Goal: Check status: Check status

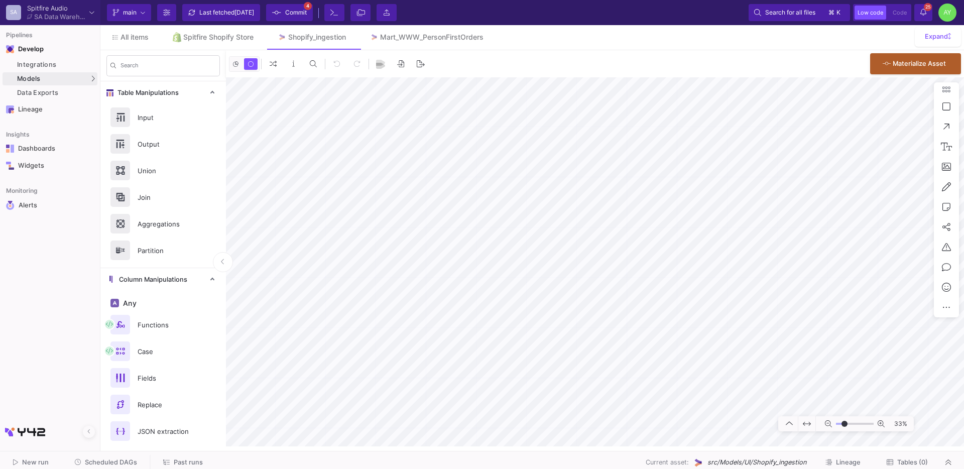
click at [925, 24] on div "Current branch main Branch Options Last fetched [DATE] Commit 4 Terminal File T…" at bounding box center [531, 12] width 863 height 25
click at [924, 15] on icon at bounding box center [923, 12] width 6 height 7
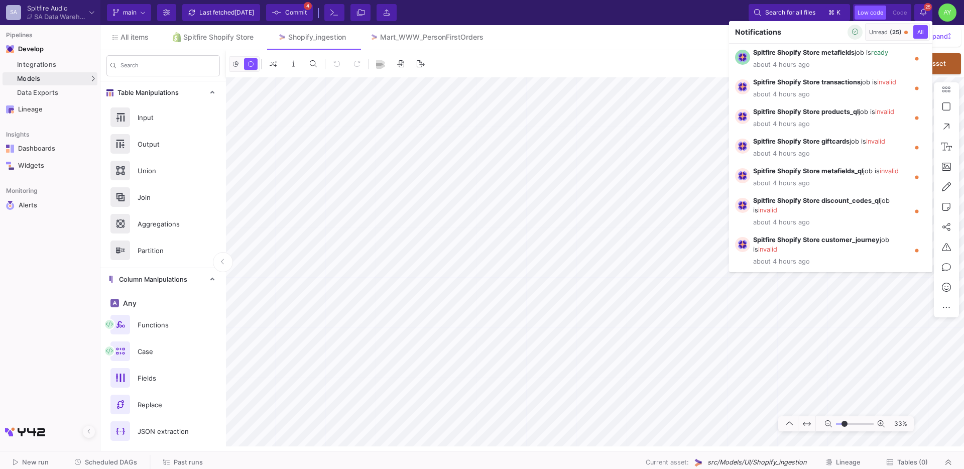
click at [855, 31] on icon "button" at bounding box center [855, 32] width 7 height 7
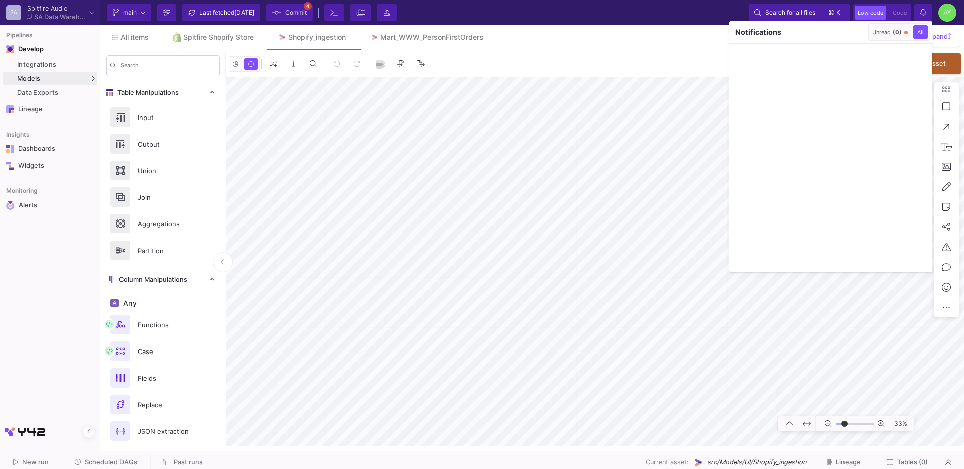
click at [196, 35] on div at bounding box center [482, 234] width 964 height 469
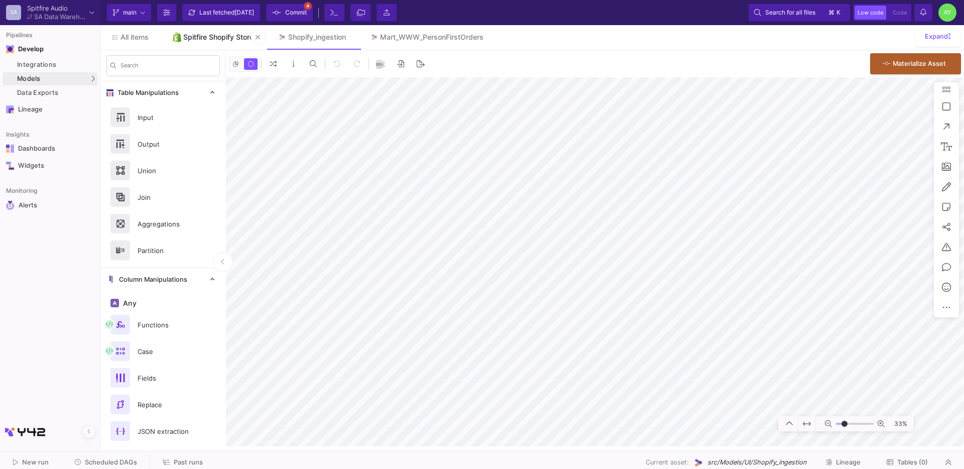
click at [182, 35] on link "Spitfire Shopify Store" at bounding box center [213, 37] width 105 height 24
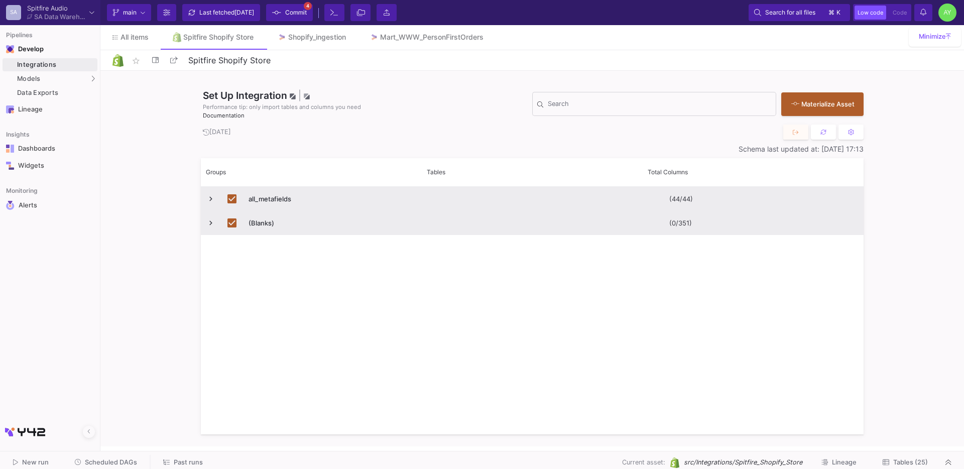
click at [213, 197] on span "Press SPACE to deselect this row." at bounding box center [210, 198] width 9 height 9
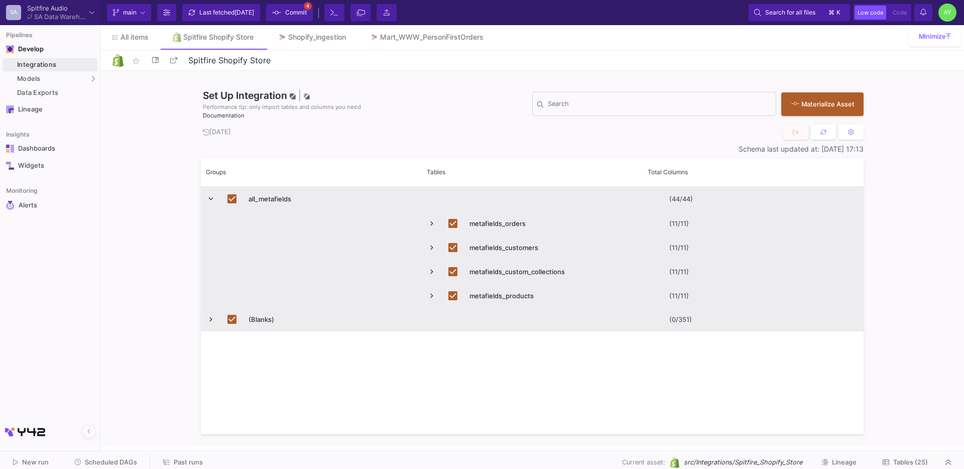
click at [213, 199] on span "Press SPACE to deselect this row." at bounding box center [210, 198] width 9 height 9
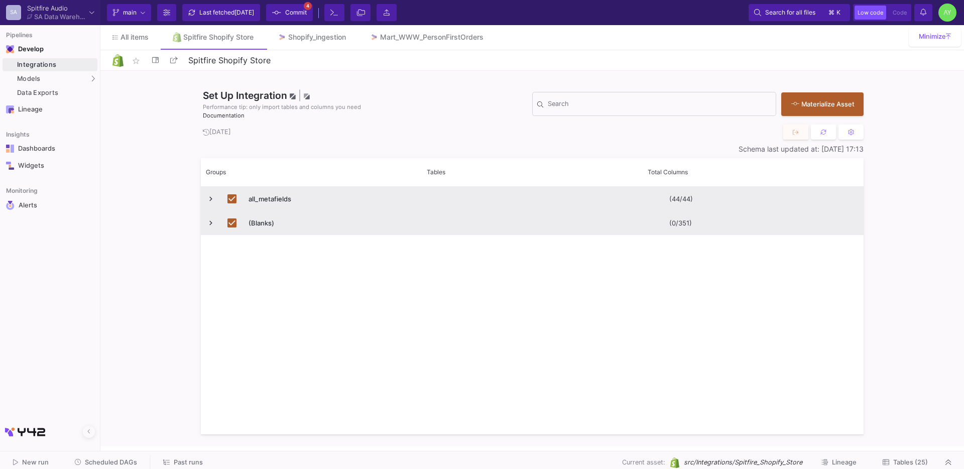
click at [919, 458] on span "Tables (25)" at bounding box center [910, 462] width 35 height 8
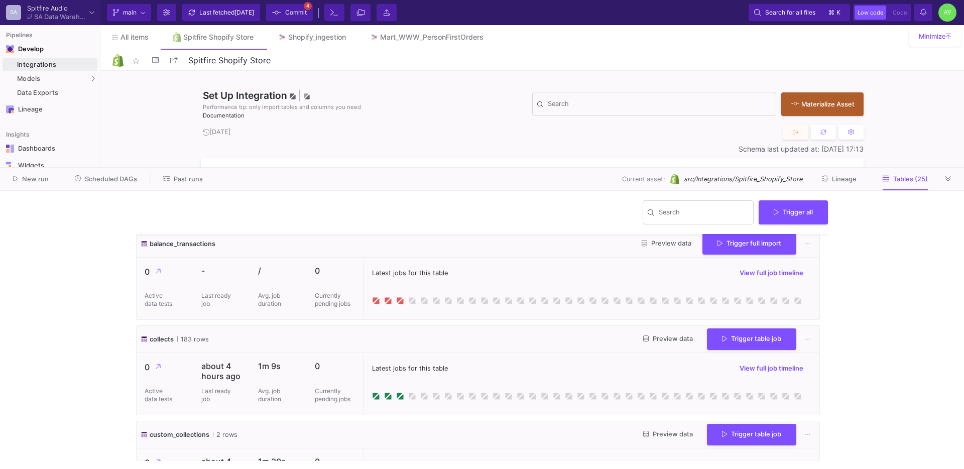
scroll to position [96, 0]
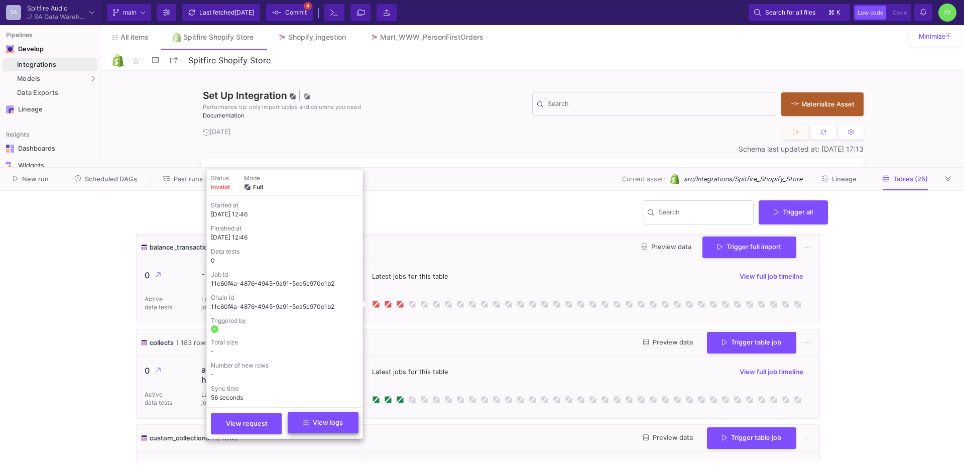
click at [313, 421] on span "View logs" at bounding box center [323, 423] width 40 height 8
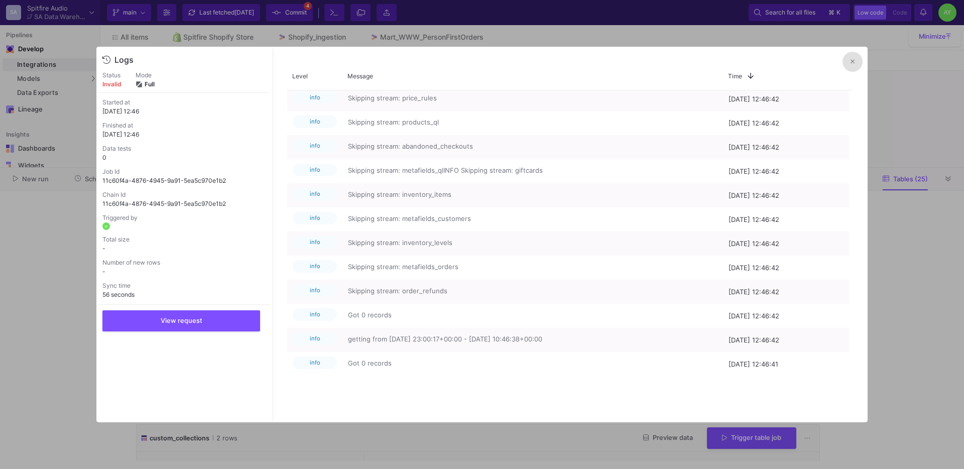
scroll to position [344, 0]
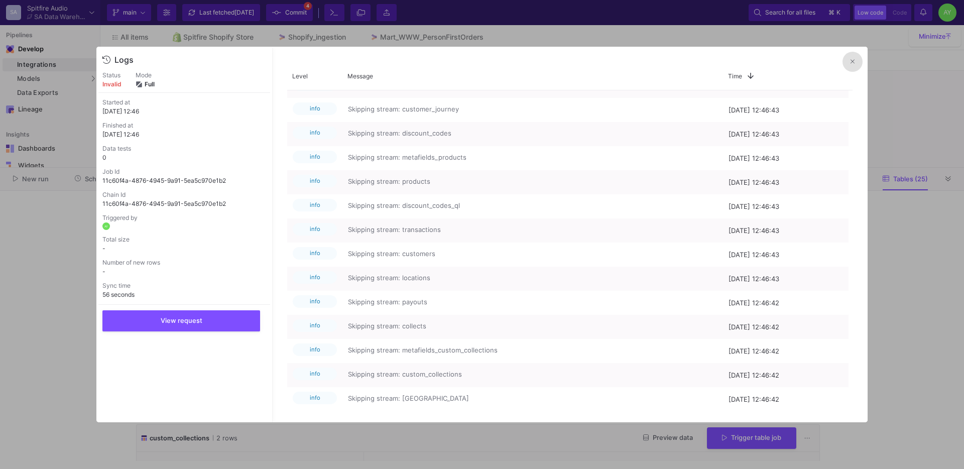
click at [848, 61] on button at bounding box center [852, 62] width 20 height 20
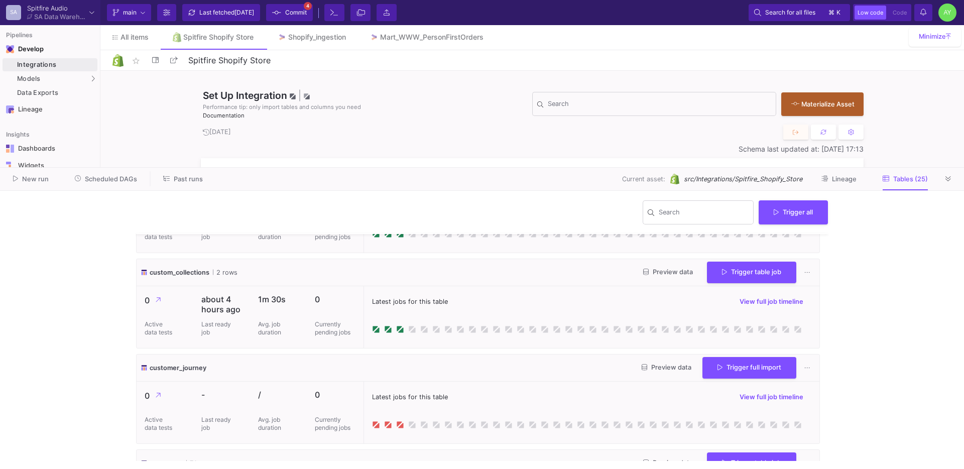
scroll to position [315, 0]
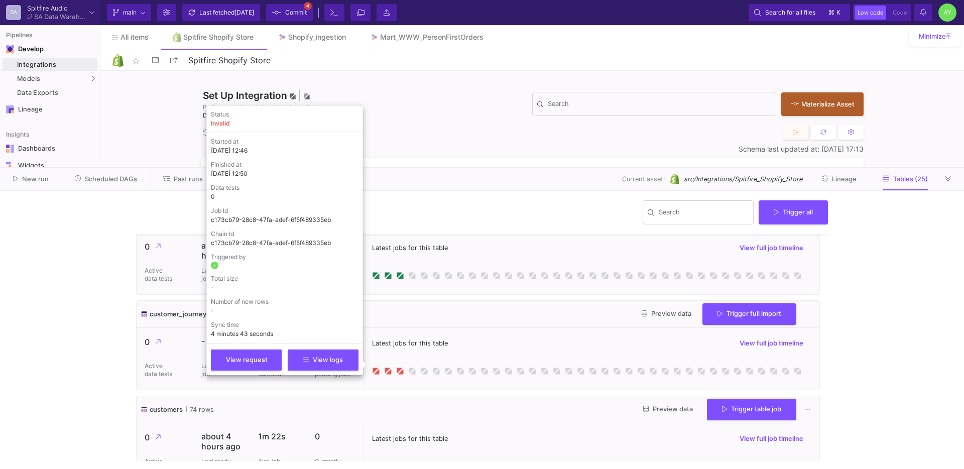
click at [352, 370] on div "Status invalid Started at [DATE] 12:46 Finished at [DATE] 12:50 Data tests 0 Jo…" at bounding box center [284, 240] width 157 height 270
click at [342, 368] on button "View logs" at bounding box center [323, 358] width 71 height 21
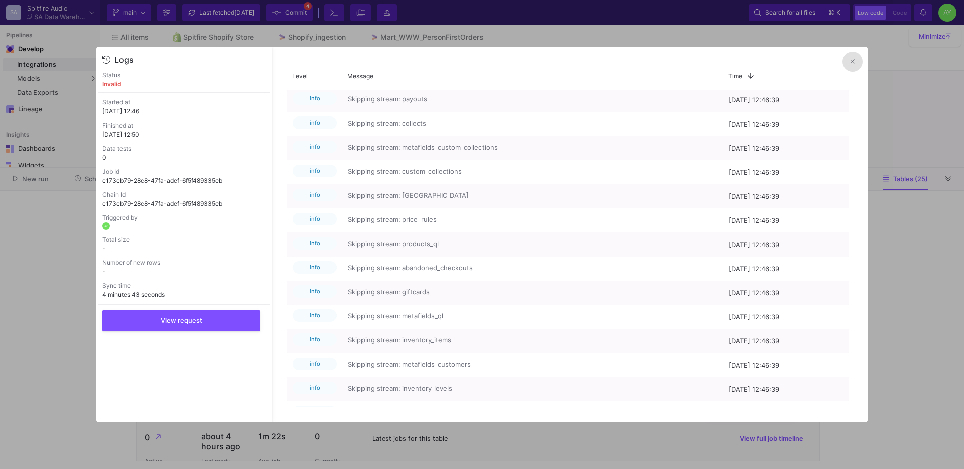
scroll to position [864, 0]
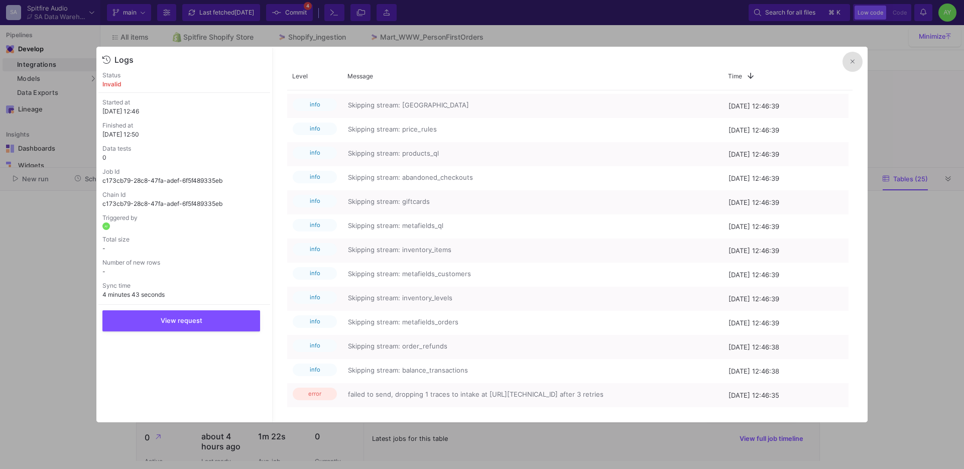
click at [854, 64] on icon at bounding box center [852, 61] width 4 height 7
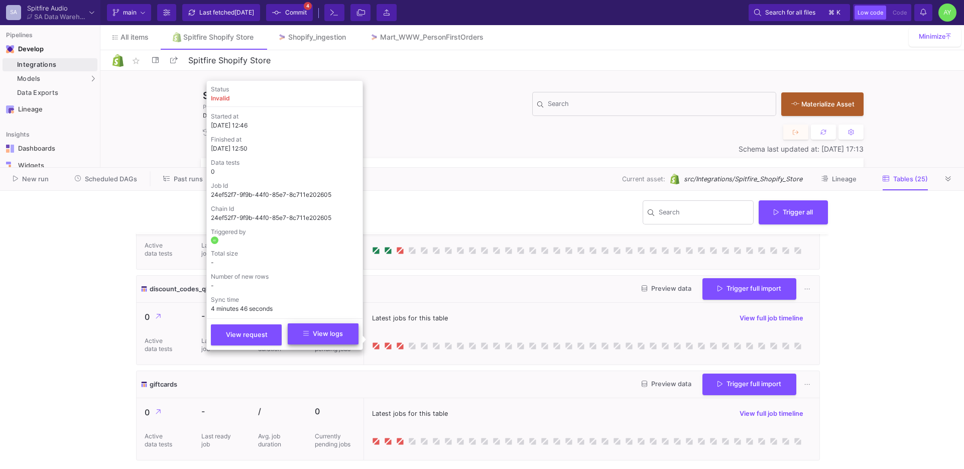
click at [339, 340] on button "View logs" at bounding box center [323, 333] width 71 height 21
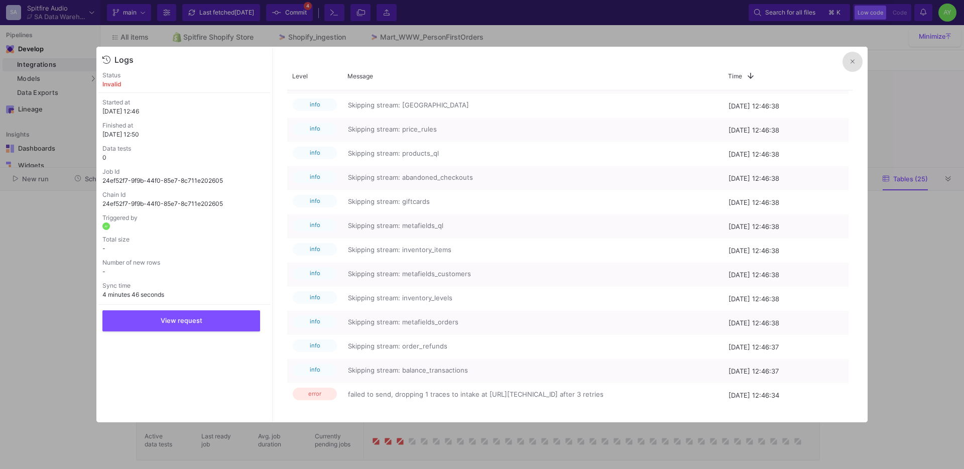
click at [852, 66] on button at bounding box center [852, 62] width 20 height 20
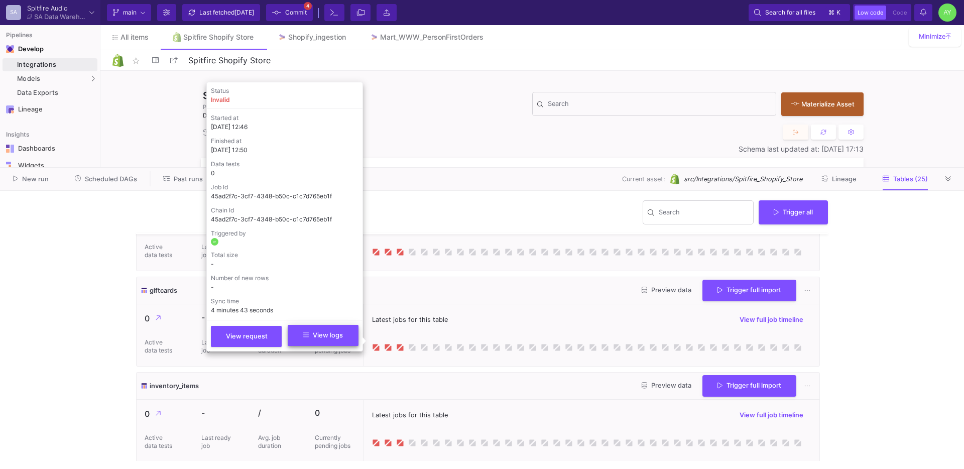
click at [335, 333] on span "View logs" at bounding box center [323, 335] width 40 height 8
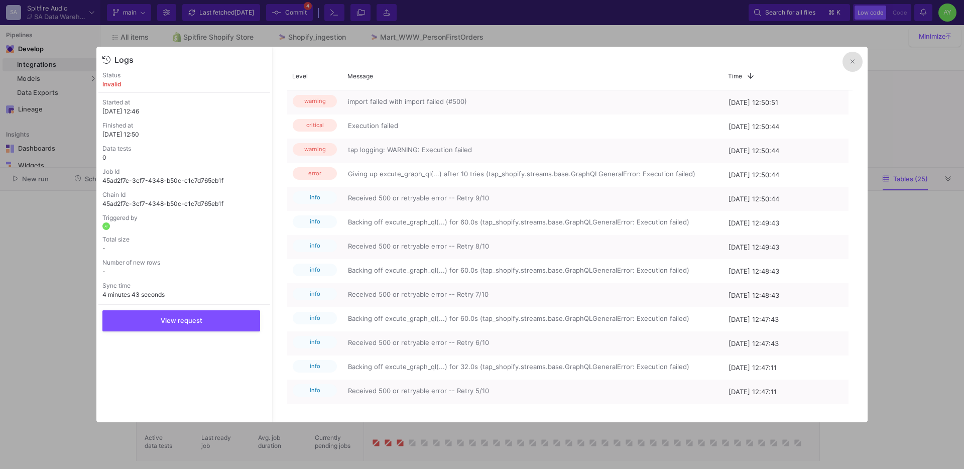
click at [854, 72] on mat-sidenav-content "Drag here to set row groups Drag here to set column labels Level Message Time 1…" at bounding box center [569, 234] width 595 height 375
click at [854, 70] on button at bounding box center [852, 62] width 20 height 20
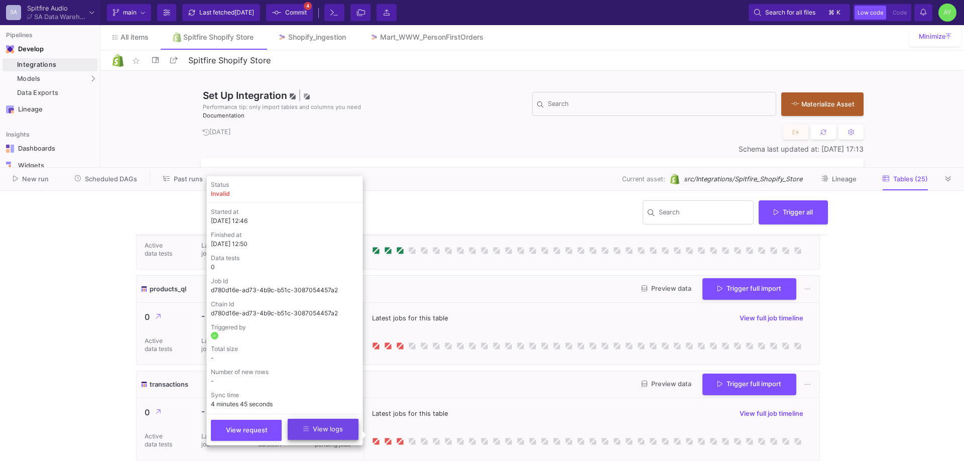
click at [344, 428] on button "View logs" at bounding box center [323, 429] width 71 height 21
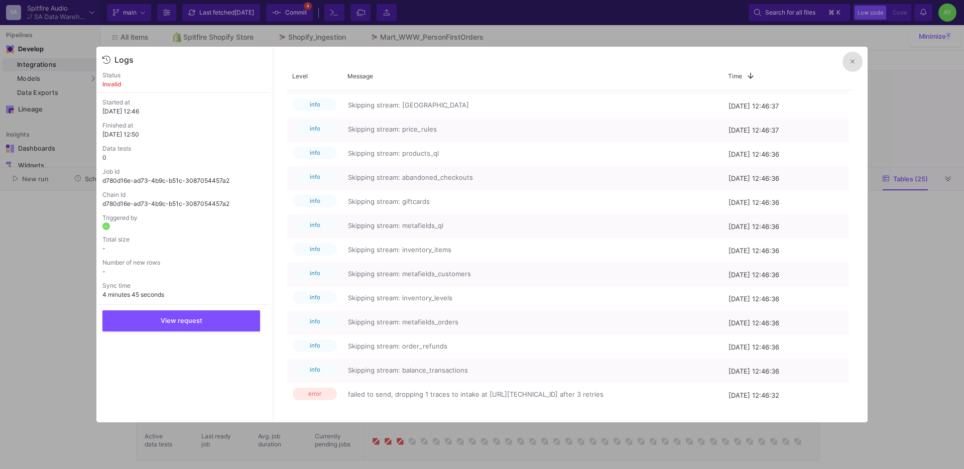
click at [849, 63] on button at bounding box center [852, 62] width 20 height 20
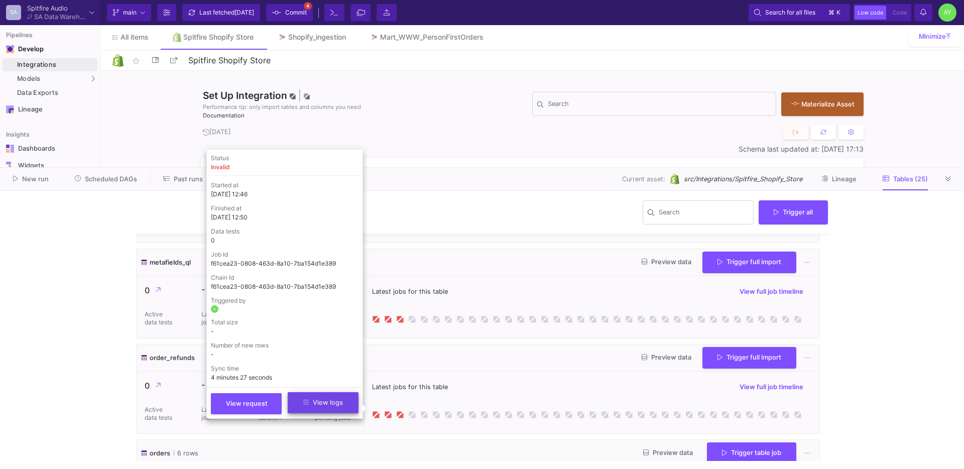
click at [338, 397] on button "View logs" at bounding box center [323, 402] width 71 height 21
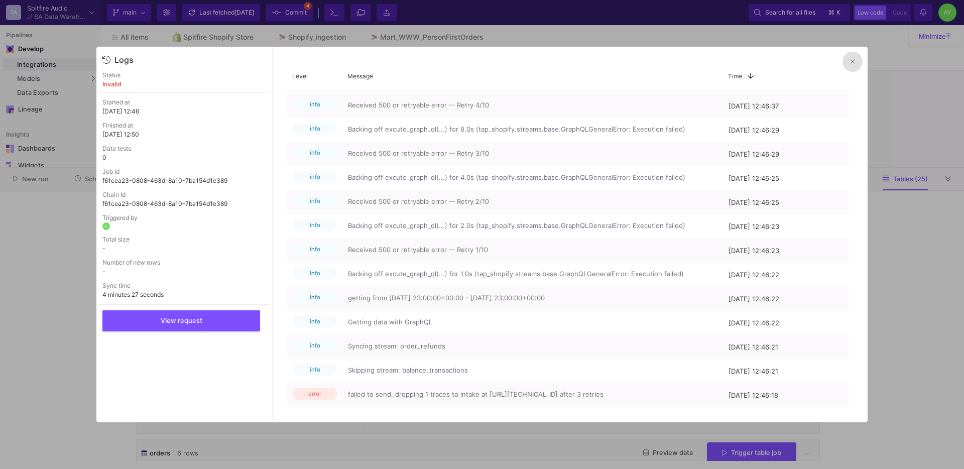
click at [842, 64] on button at bounding box center [852, 62] width 20 height 20
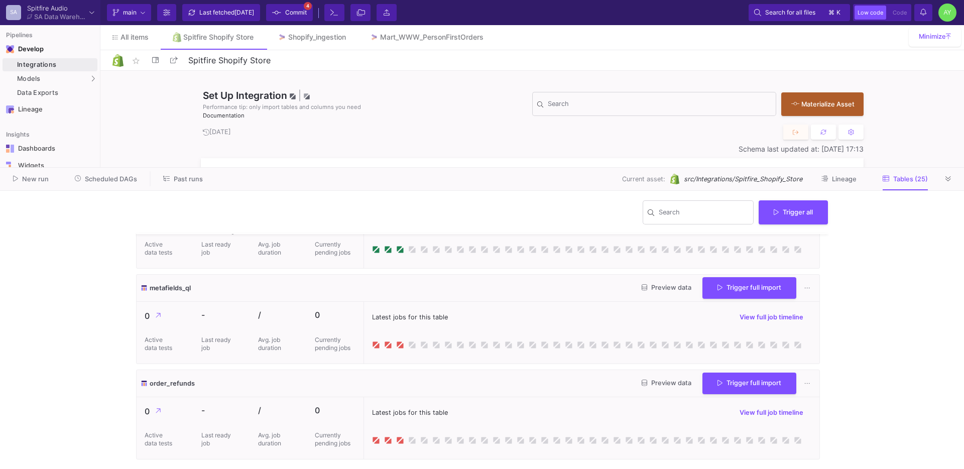
scroll to position [1620, 0]
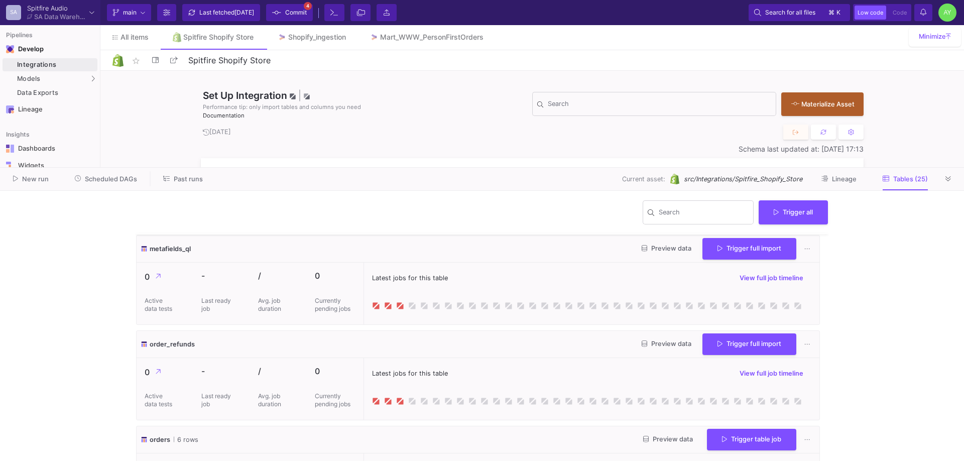
click at [407, 381] on div "Latest jobs for this table View full job timeline" at bounding box center [591, 389] width 456 height 62
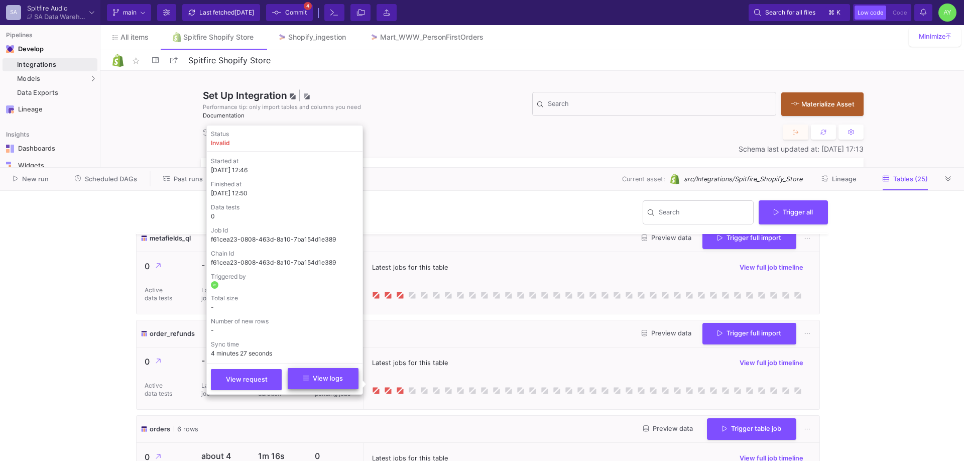
click at [337, 381] on span "View logs" at bounding box center [323, 378] width 40 height 8
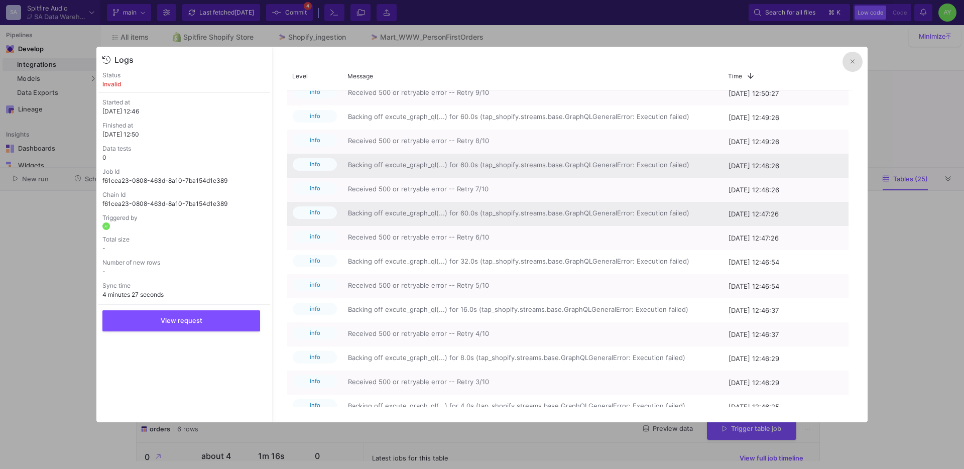
scroll to position [334, 0]
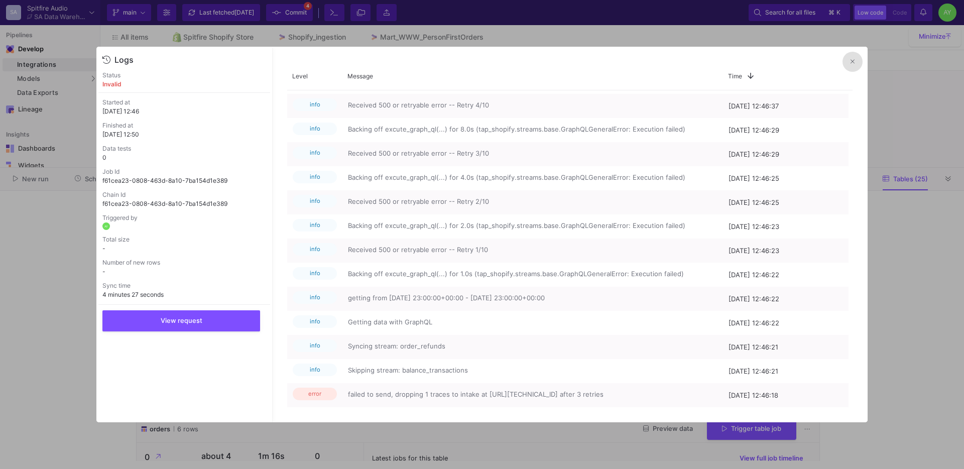
click at [845, 64] on button at bounding box center [852, 62] width 20 height 20
